Goal: Navigation & Orientation: Find specific page/section

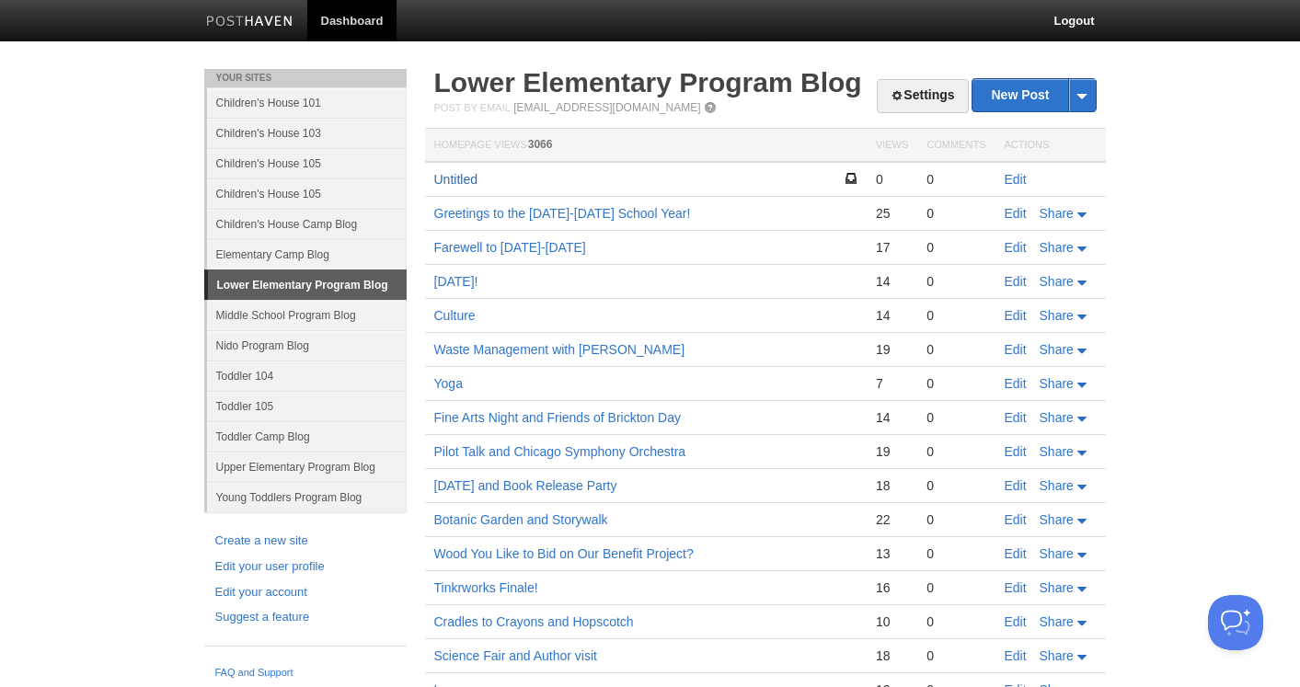
click at [453, 180] on link "Untitled" at bounding box center [455, 179] width 43 height 15
click at [451, 175] on link "Untitled" at bounding box center [455, 179] width 43 height 15
click at [624, 211] on link "Greetings to the [DATE]-[DATE] School Year!" at bounding box center [562, 213] width 257 height 15
click at [464, 183] on link "Untitled" at bounding box center [455, 179] width 43 height 15
